Goal: Check status: Check status

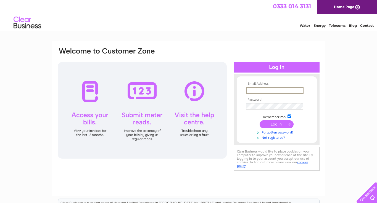
type input "anthony.inkin@sky.com"
click at [276, 124] on input "submit" at bounding box center [276, 124] width 34 height 8
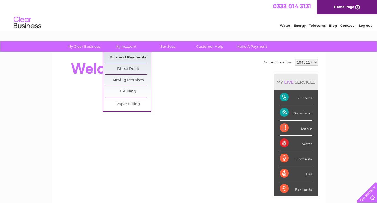
scroll to position [0, 0]
click at [128, 58] on link "Bills and Payments" at bounding box center [128, 57] width 46 height 11
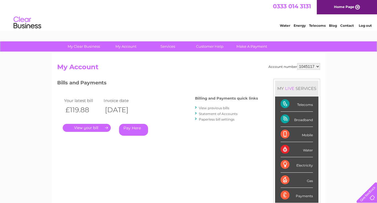
click at [131, 128] on link "Pay Here" at bounding box center [133, 130] width 29 height 12
click at [85, 128] on link "." at bounding box center [87, 128] width 48 height 8
click at [87, 127] on link "." at bounding box center [87, 128] width 48 height 8
click at [94, 128] on link "." at bounding box center [87, 128] width 48 height 8
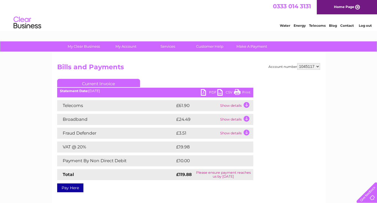
click at [246, 105] on td "Show details" at bounding box center [236, 105] width 34 height 11
